Goal: Find specific page/section: Find specific page/section

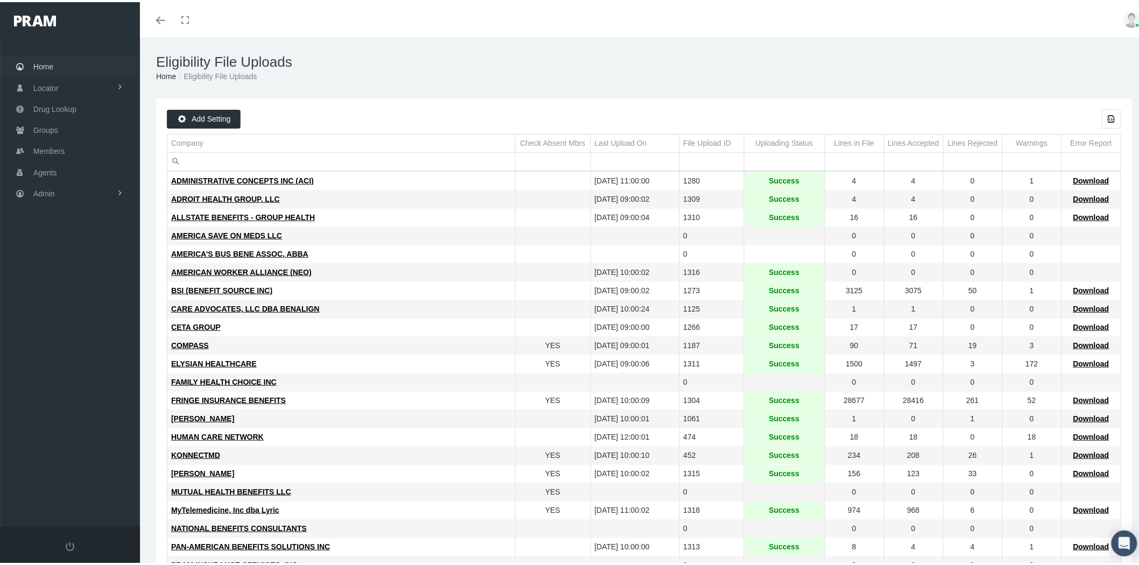
click at [54, 69] on link "Home" at bounding box center [70, 64] width 140 height 21
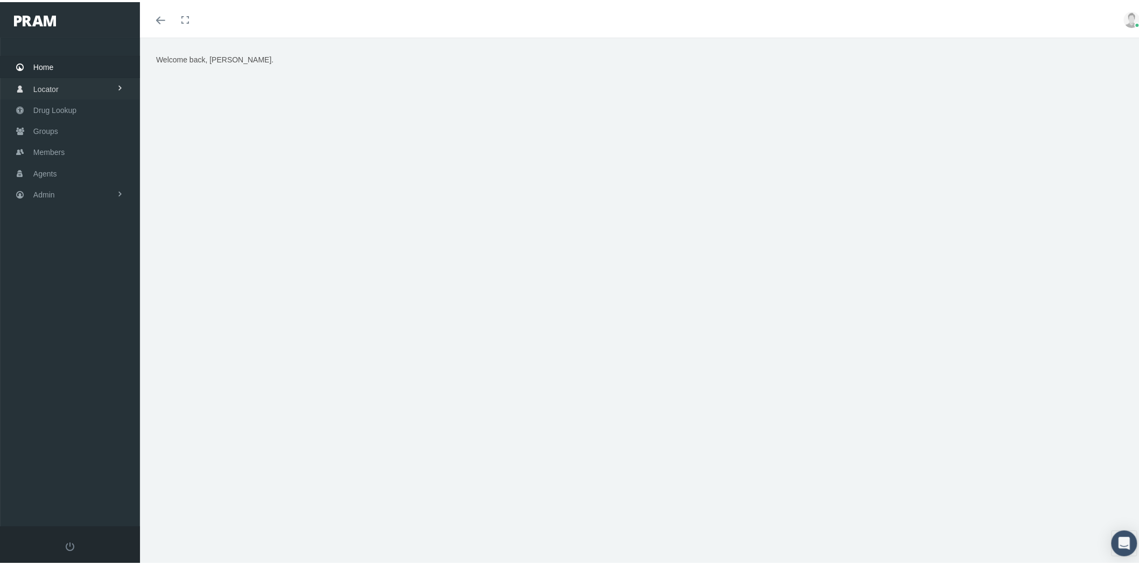
click at [75, 90] on link "Locator" at bounding box center [70, 86] width 140 height 21
click at [75, 107] on link "Pharmacy" at bounding box center [70, 109] width 140 height 19
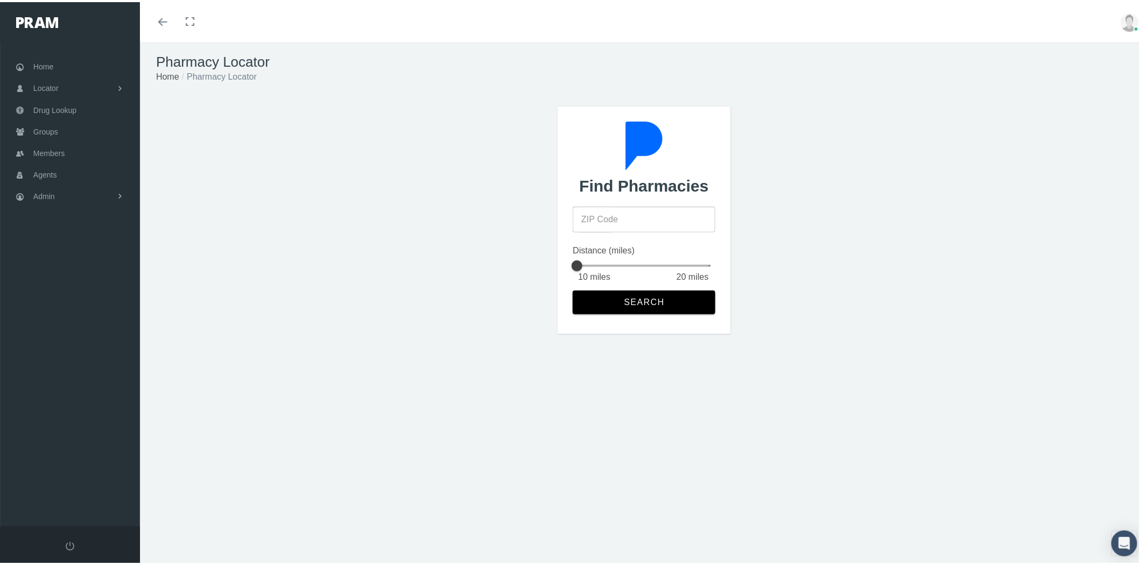
click at [676, 221] on input "ZIP Code" at bounding box center [644, 218] width 142 height 26
type input "92821"
click at [628, 297] on span "Search" at bounding box center [644, 301] width 41 height 10
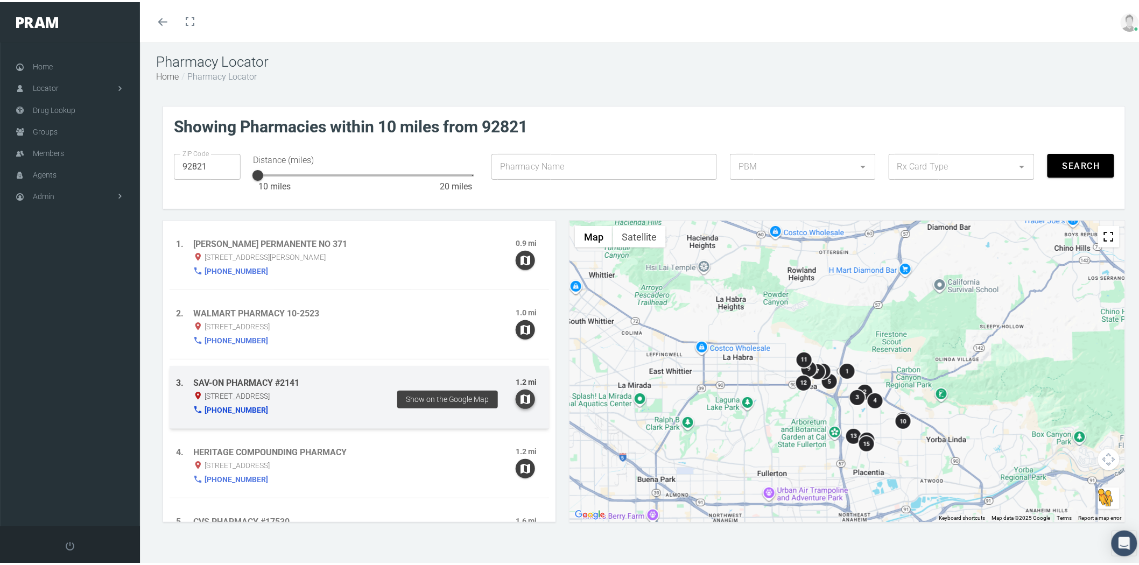
click at [519, 400] on icon "button" at bounding box center [525, 397] width 13 height 13
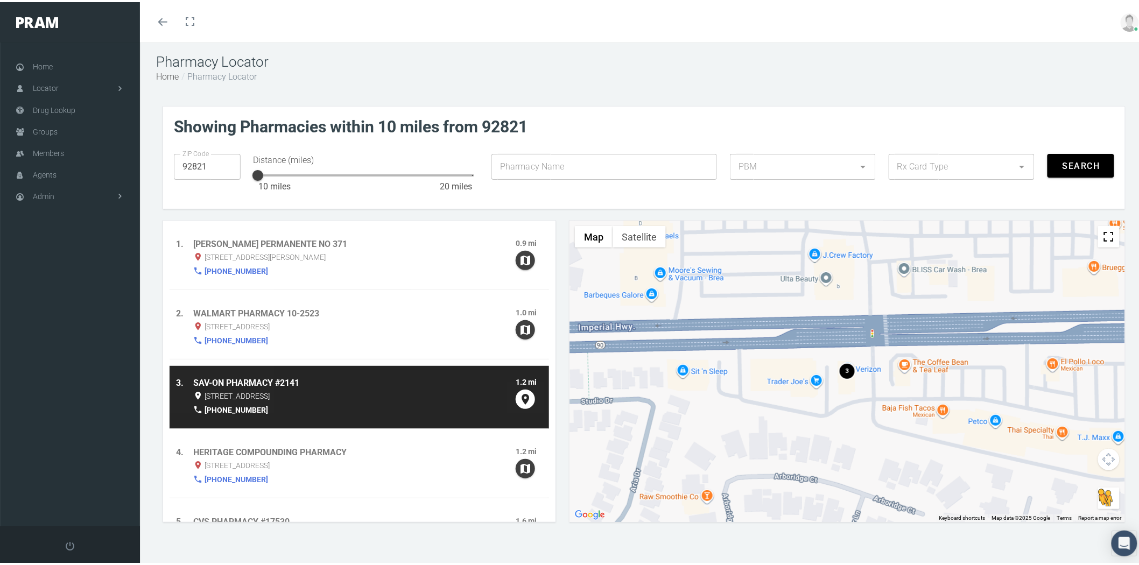
click at [846, 372] on span "3" at bounding box center [847, 369] width 3 height 7
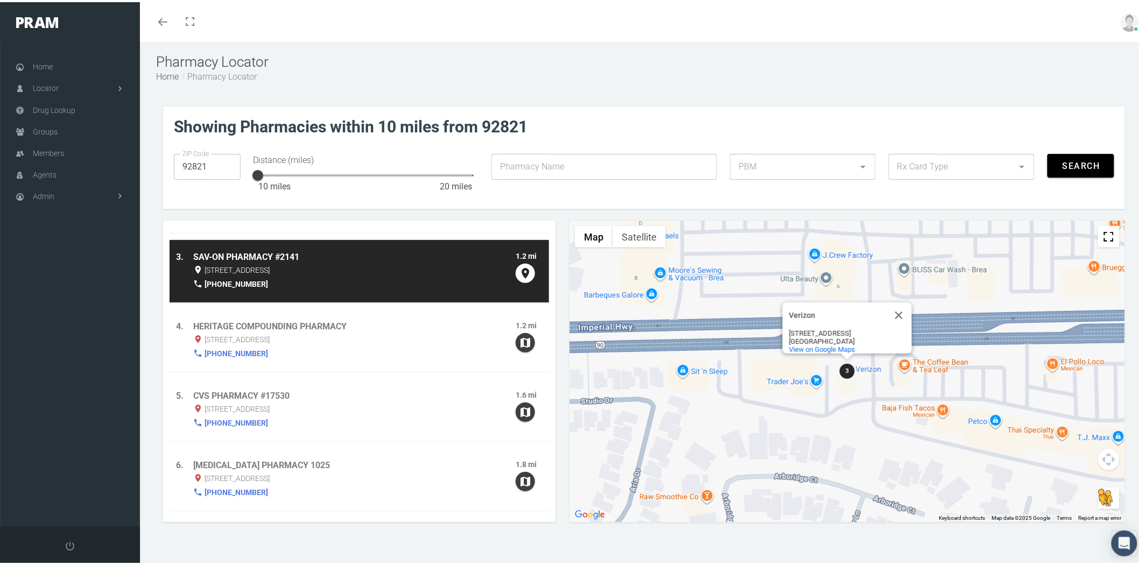
click at [1016, 163] on icon at bounding box center [1022, 164] width 13 height 13
click at [972, 222] on div "Discount Rx Card" at bounding box center [954, 220] width 127 height 13
type input "2"
click at [857, 164] on icon at bounding box center [863, 164] width 13 height 13
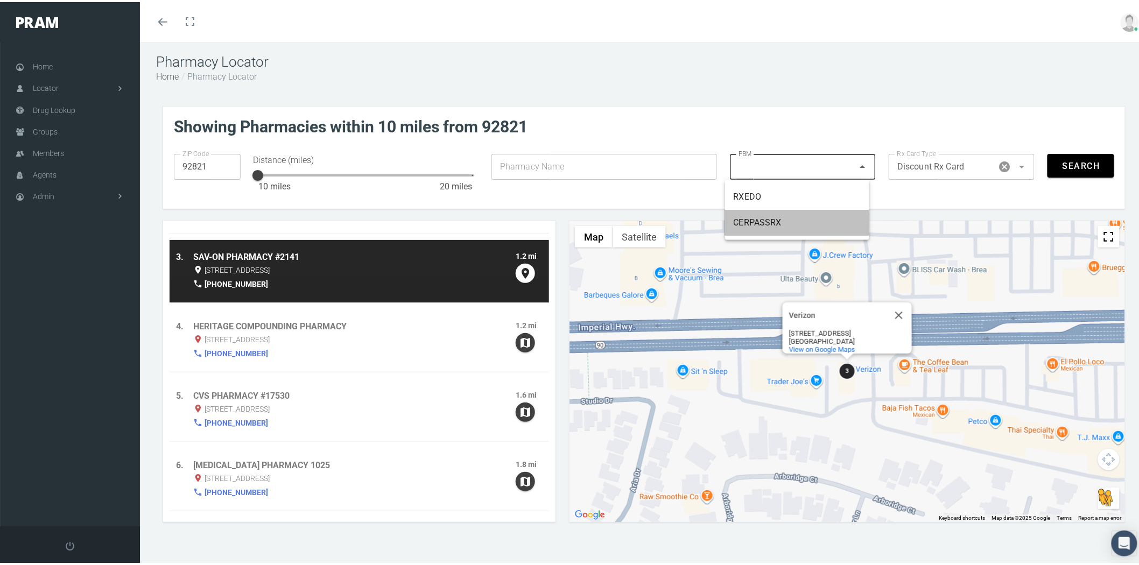
click at [824, 214] on div "CERPASSRX" at bounding box center [797, 220] width 127 height 13
type input "6308"
click at [1087, 163] on span "Search" at bounding box center [1081, 164] width 38 height 10
